Goal: Check status

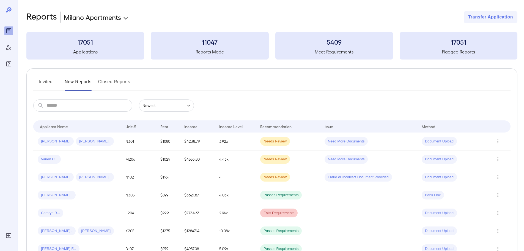
scroll to position [110, 0]
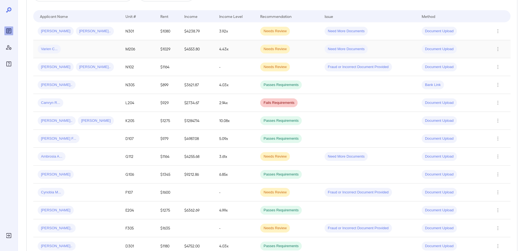
click at [58, 49] on span "Varien C..." at bounding box center [49, 48] width 23 height 5
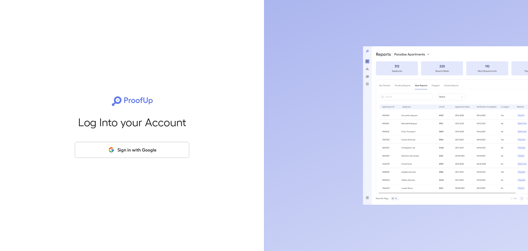
click at [115, 154] on button "Sign in with Google" at bounding box center [132, 150] width 114 height 16
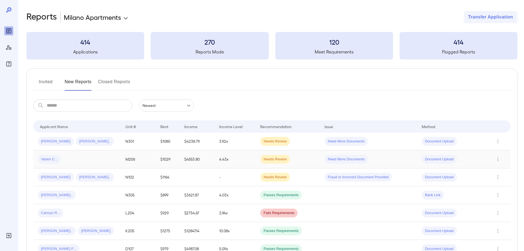
click at [52, 160] on span "Varien C..." at bounding box center [49, 159] width 23 height 5
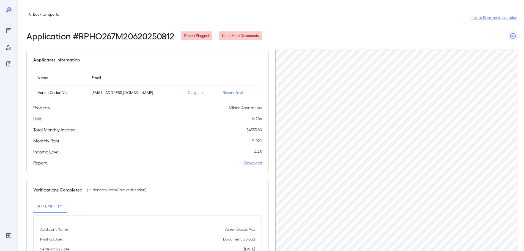
click at [37, 16] on p "Back to reports" at bounding box center [46, 15] width 26 height 6
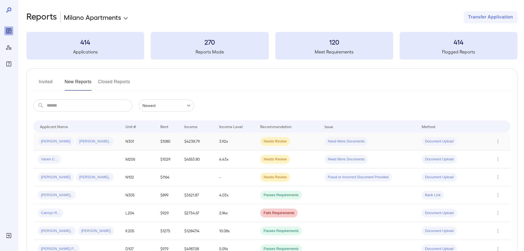
click at [88, 144] on div "[PERSON_NAME].." at bounding box center [95, 141] width 38 height 9
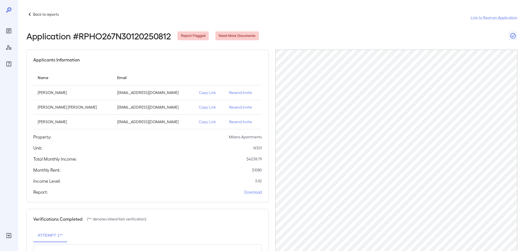
click at [45, 16] on p "Back to reports" at bounding box center [46, 15] width 26 height 6
